Goal: Information Seeking & Learning: Learn about a topic

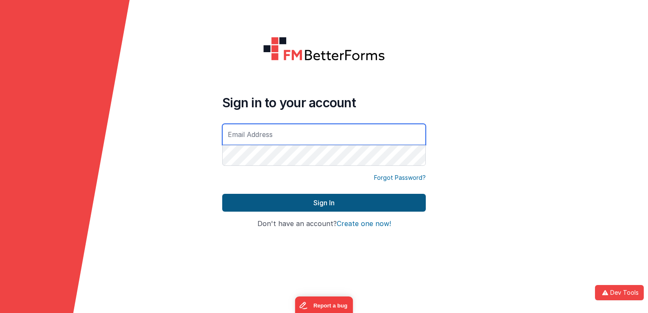
type input "[EMAIL_ADDRESS][DOMAIN_NAME]"
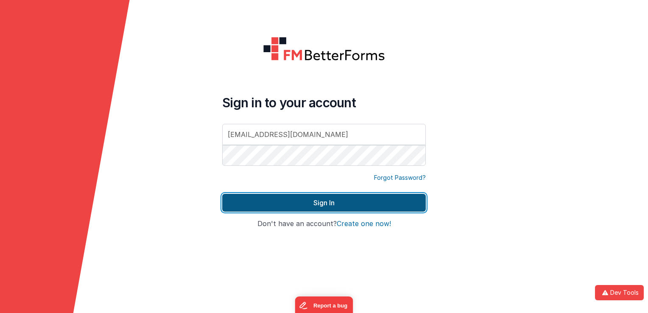
click at [291, 207] on button "Sign In" at bounding box center [323, 203] width 203 height 18
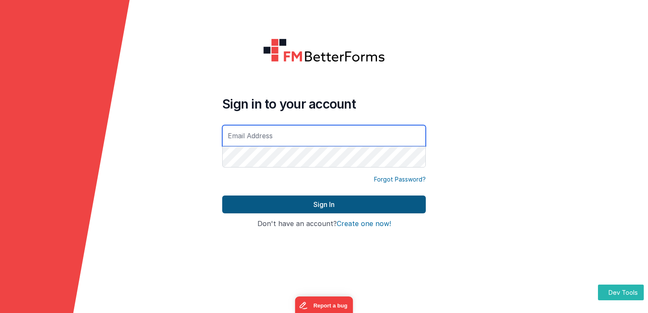
type input "[EMAIL_ADDRESS][DOMAIN_NAME]"
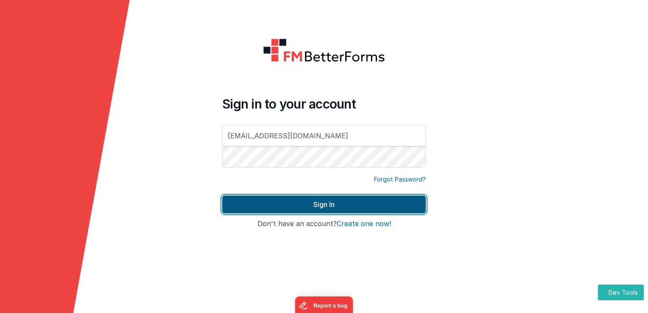
click at [344, 197] on button "Sign In" at bounding box center [323, 204] width 203 height 18
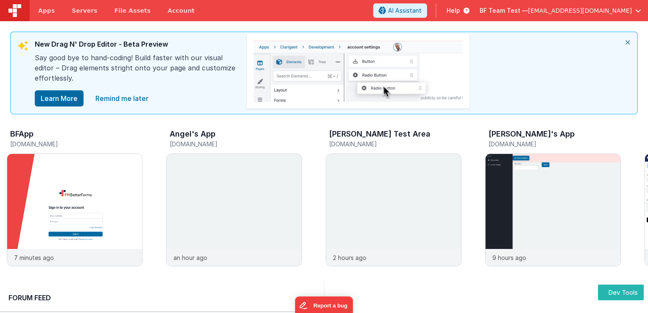
click at [460, 13] on span "Help" at bounding box center [453, 10] width 14 height 8
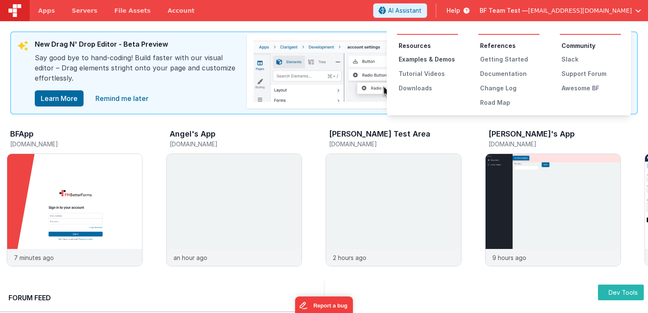
click at [423, 62] on div "Examples & Demos" at bounding box center [428, 59] width 59 height 8
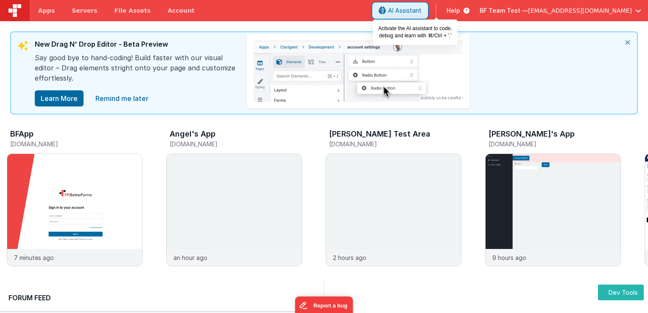
click at [421, 9] on span "AI Assistant" at bounding box center [404, 10] width 33 height 8
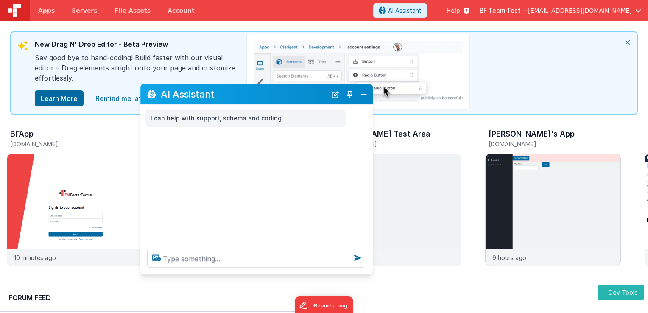
drag, startPoint x: 163, startPoint y: 131, endPoint x: 335, endPoint y: 86, distance: 178.5
click at [327, 89] on h2 "AI Assistant" at bounding box center [244, 94] width 166 height 10
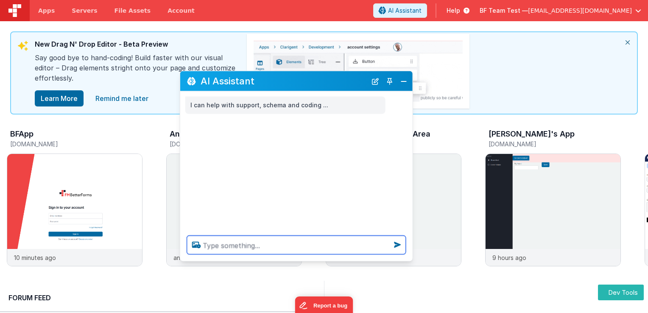
click at [277, 248] on textarea at bounding box center [296, 245] width 219 height 19
type textarea "c"
type textarea "i want to watch a video on n8n and filemaker"
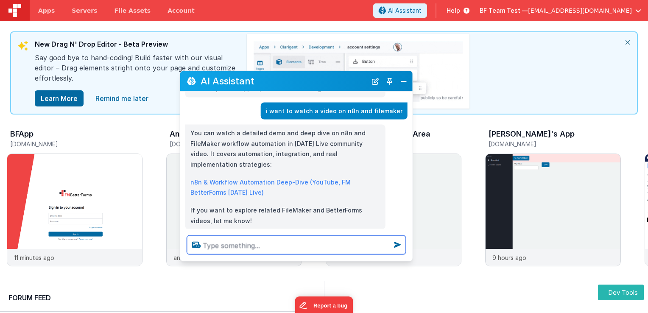
scroll to position [30, 0]
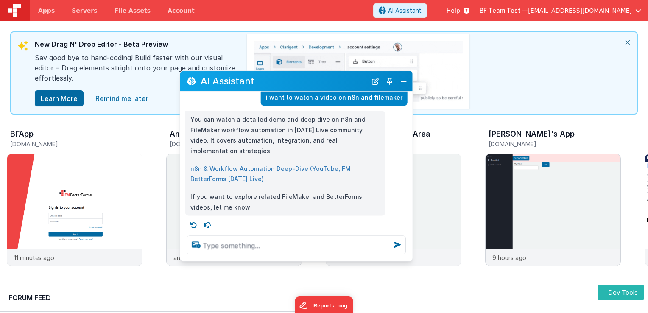
drag, startPoint x: 247, startPoint y: 167, endPoint x: 232, endPoint y: 167, distance: 15.3
click at [232, 167] on link "n8n & Workflow Automation Deep-Dive (YouTube, FM BetterForms [DATE] Live)" at bounding box center [270, 173] width 160 height 18
click at [404, 81] on button "Close" at bounding box center [403, 81] width 11 height 12
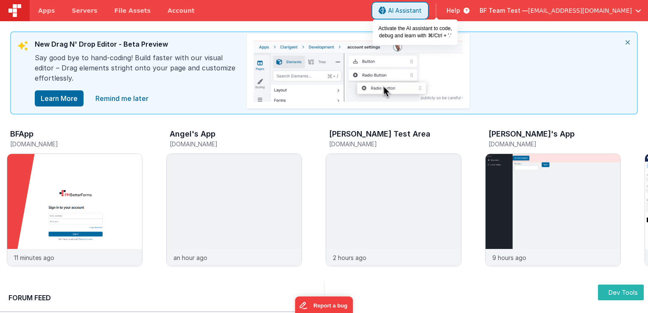
click at [421, 14] on span "AI Assistant" at bounding box center [404, 10] width 33 height 8
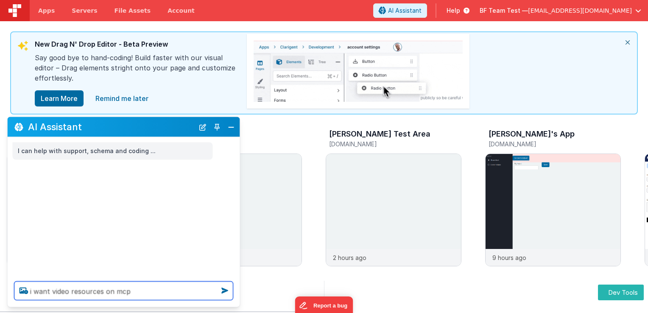
type textarea "i want video resources on mcp"
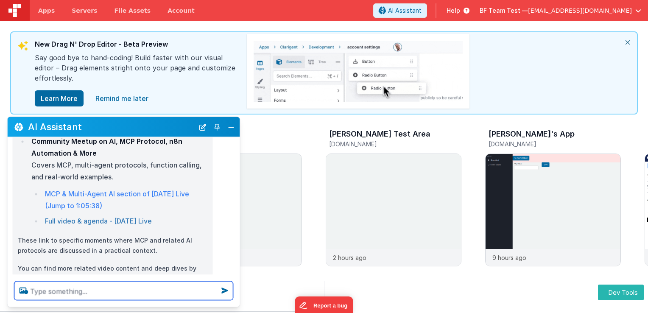
scroll to position [98, 0]
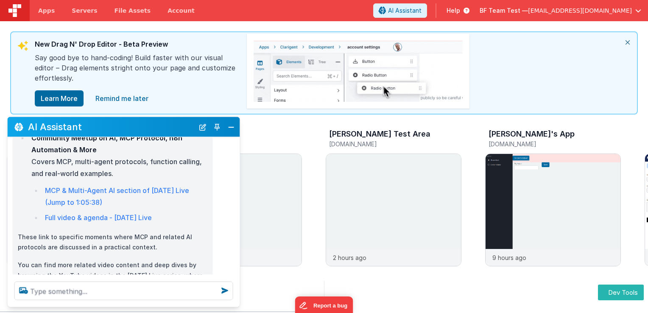
click at [83, 195] on li "MCP & Multi-Agent AI section of [DATE] Live (Jump to 1:05:38)" at bounding box center [124, 196] width 165 height 24
click at [108, 190] on link "MCP & Multi-Agent AI section of [DATE] Live (Jump to 1:05:38)" at bounding box center [117, 196] width 144 height 20
